Goal: Information Seeking & Learning: Learn about a topic

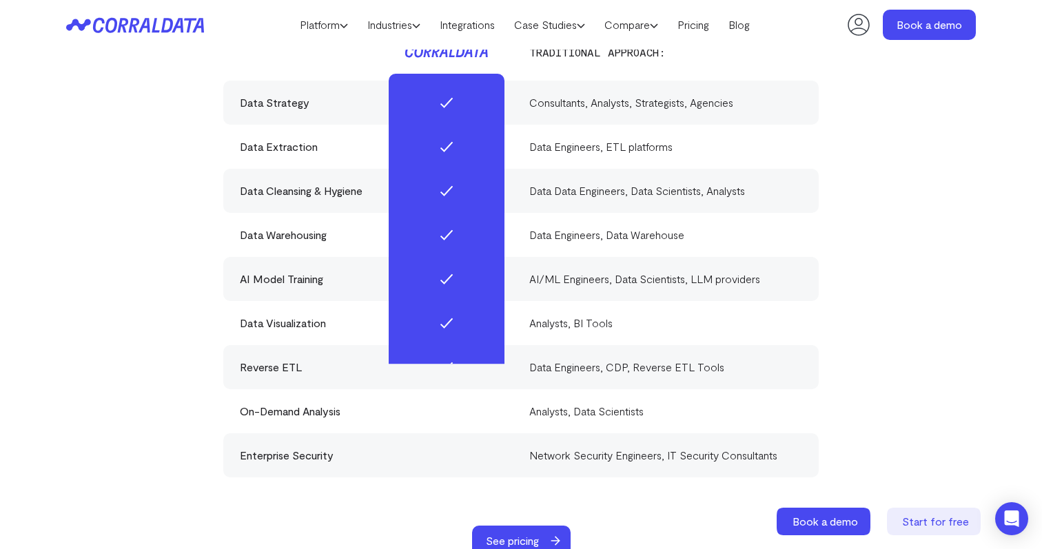
scroll to position [4539, 0]
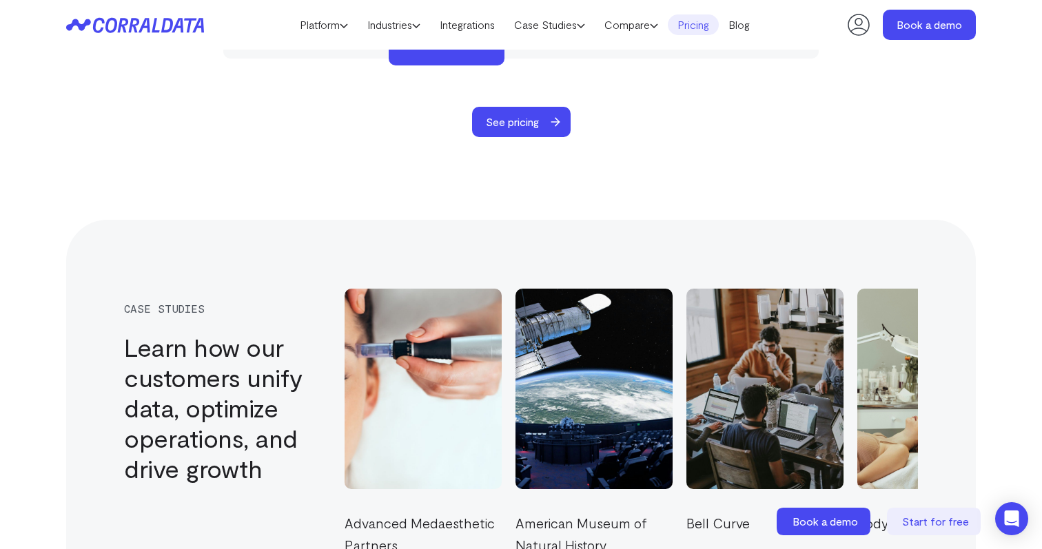
click at [703, 26] on link "Pricing" at bounding box center [693, 24] width 51 height 21
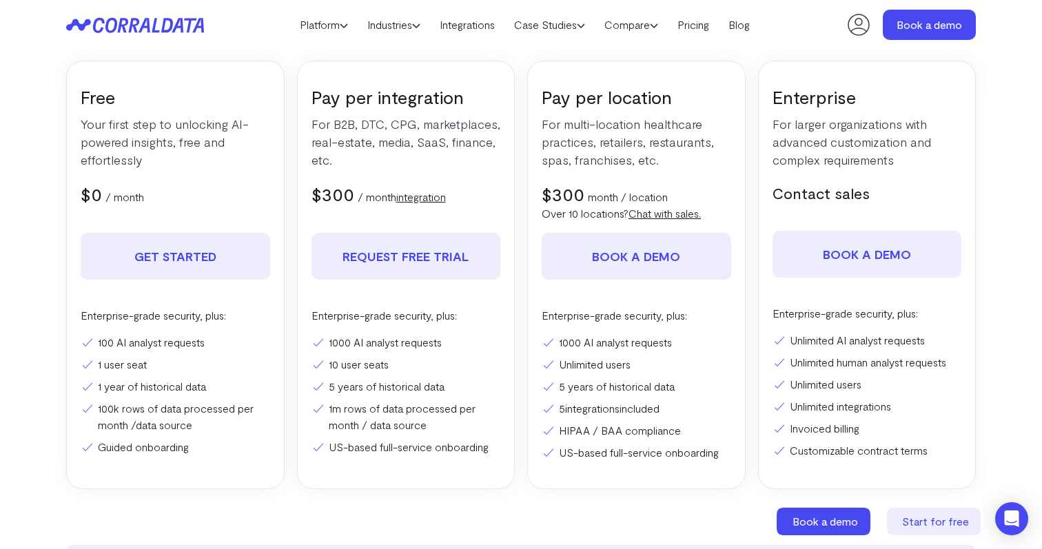
scroll to position [236, 0]
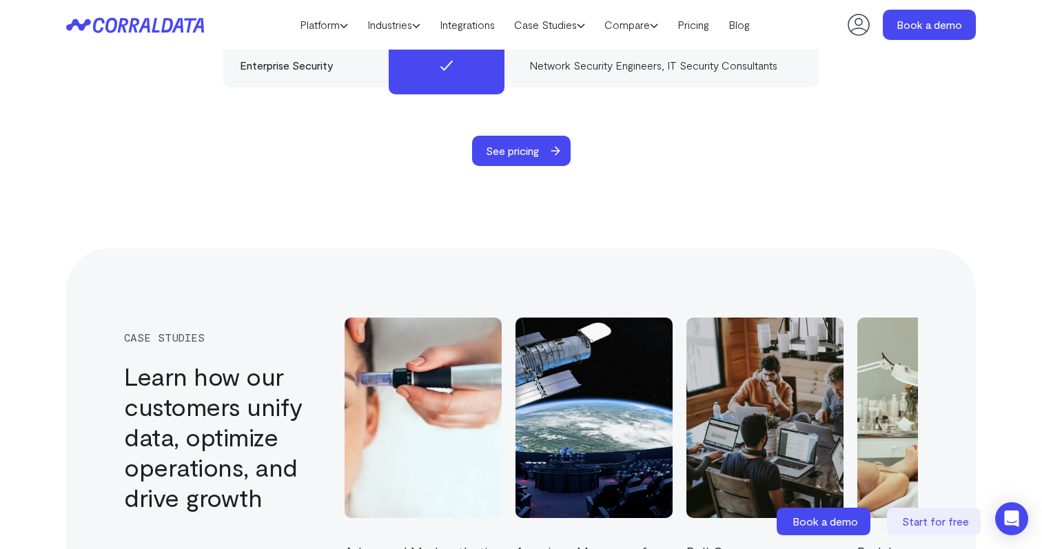
scroll to position [4539, 0]
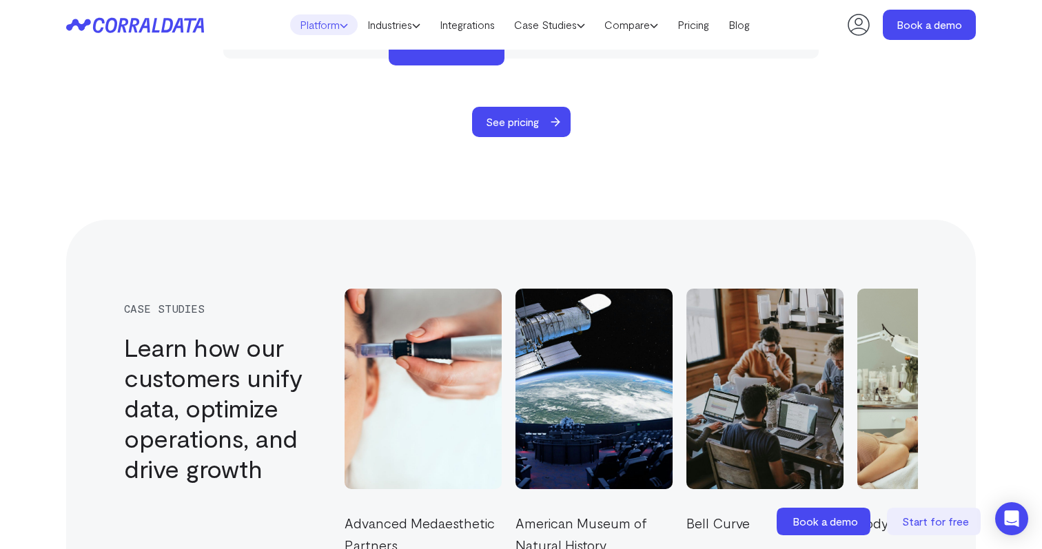
click at [320, 28] on link "Platform" at bounding box center [324, 24] width 68 height 21
